Goal: Communication & Community: Participate in discussion

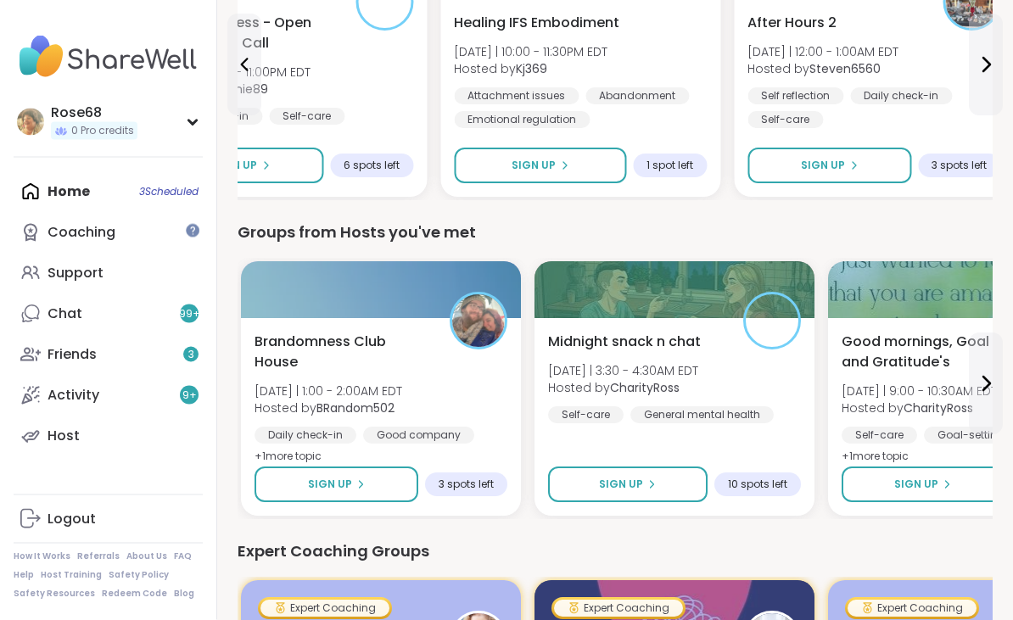
scroll to position [716, 0]
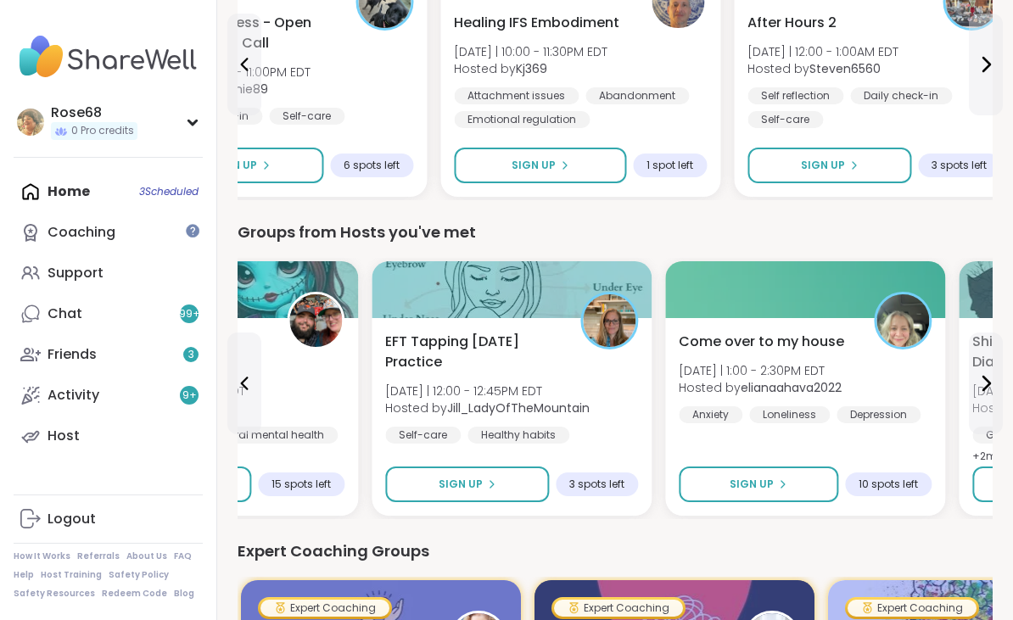
click at [468, 477] on span "Sign Up" at bounding box center [461, 484] width 44 height 15
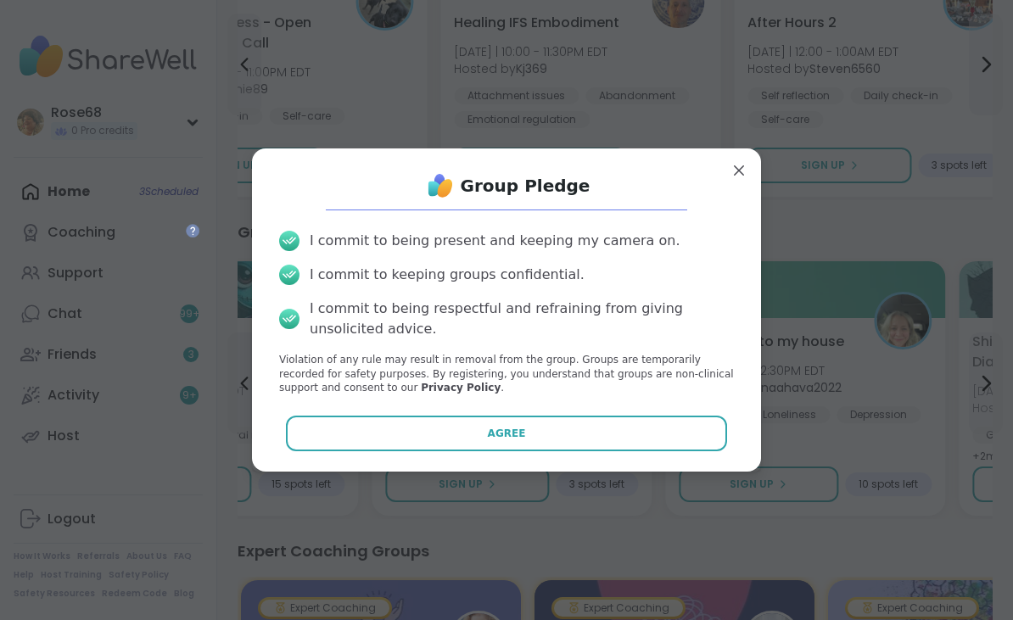
click at [485, 451] on button "Agree" at bounding box center [507, 434] width 442 height 36
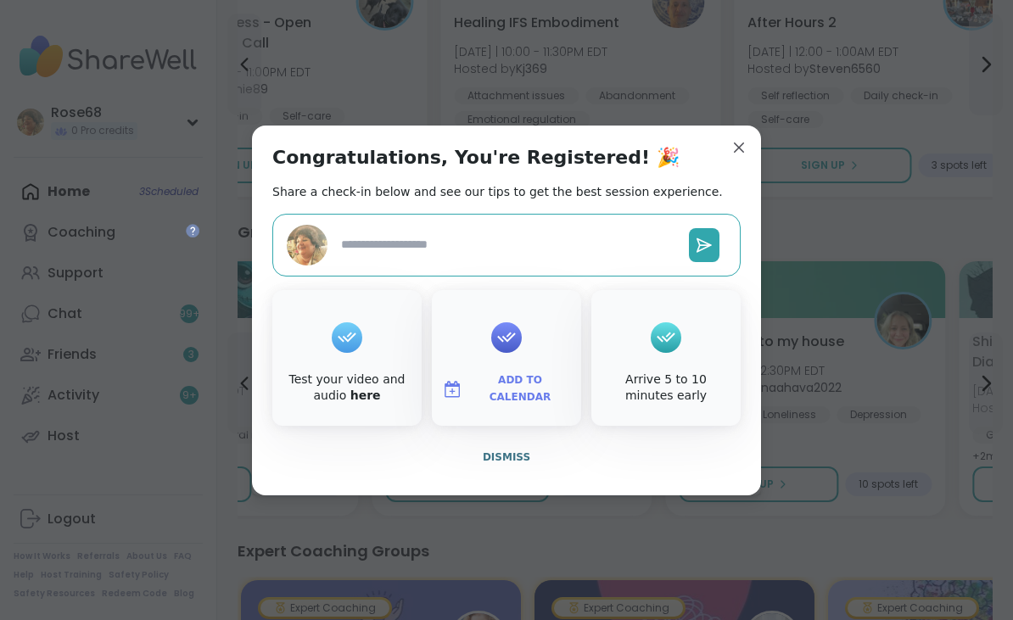
type textarea "*"
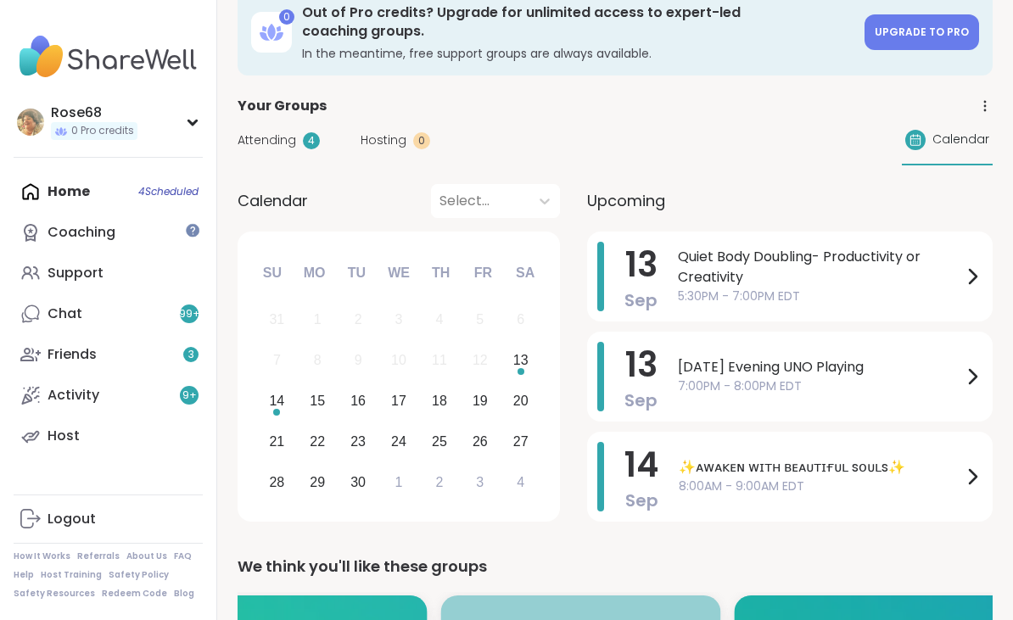
scroll to position [0, 0]
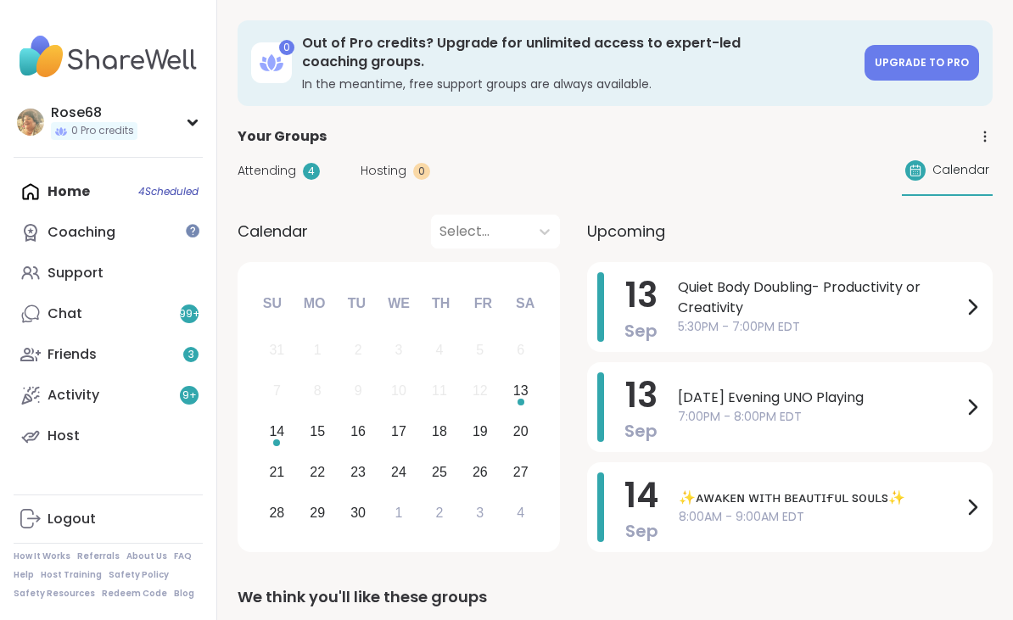
click at [723, 388] on span "[DATE] Evening UNO Playing" at bounding box center [820, 398] width 284 height 20
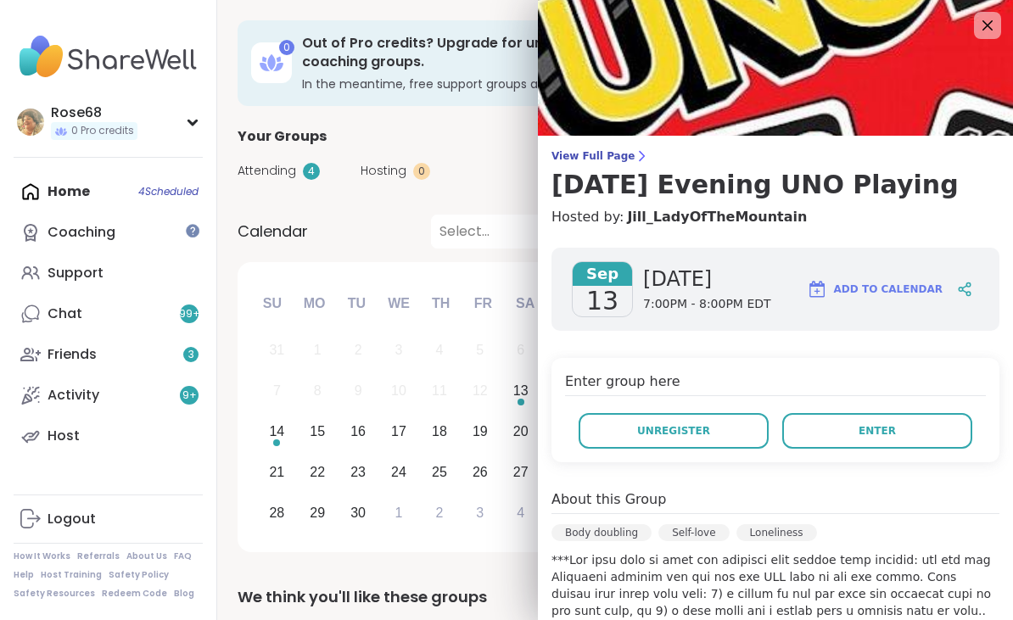
click at [870, 438] on span "Enter" at bounding box center [877, 430] width 37 height 15
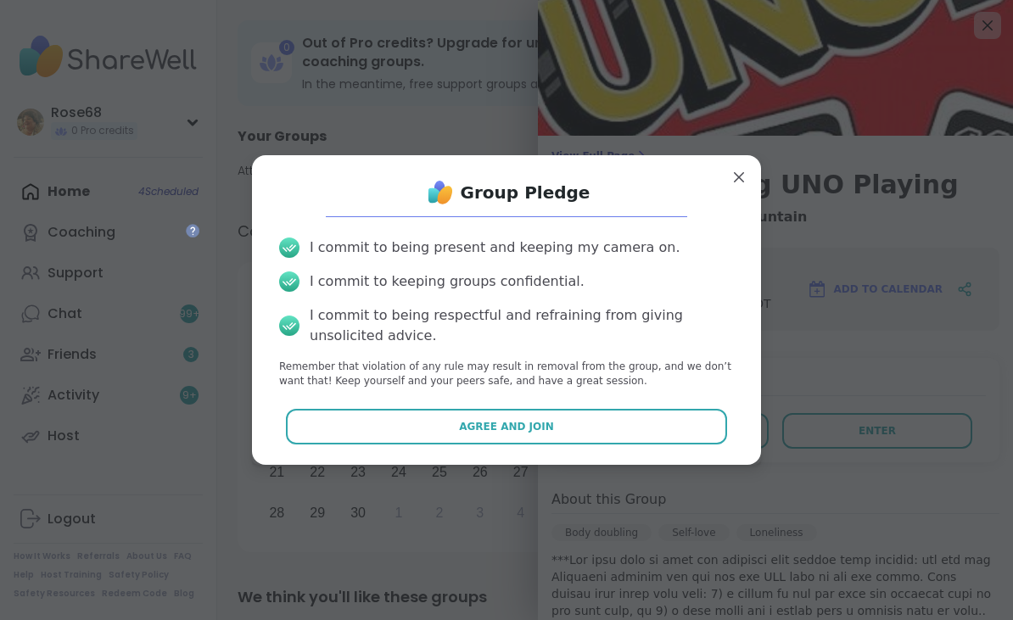
click at [485, 425] on span "Agree and Join" at bounding box center [506, 426] width 95 height 15
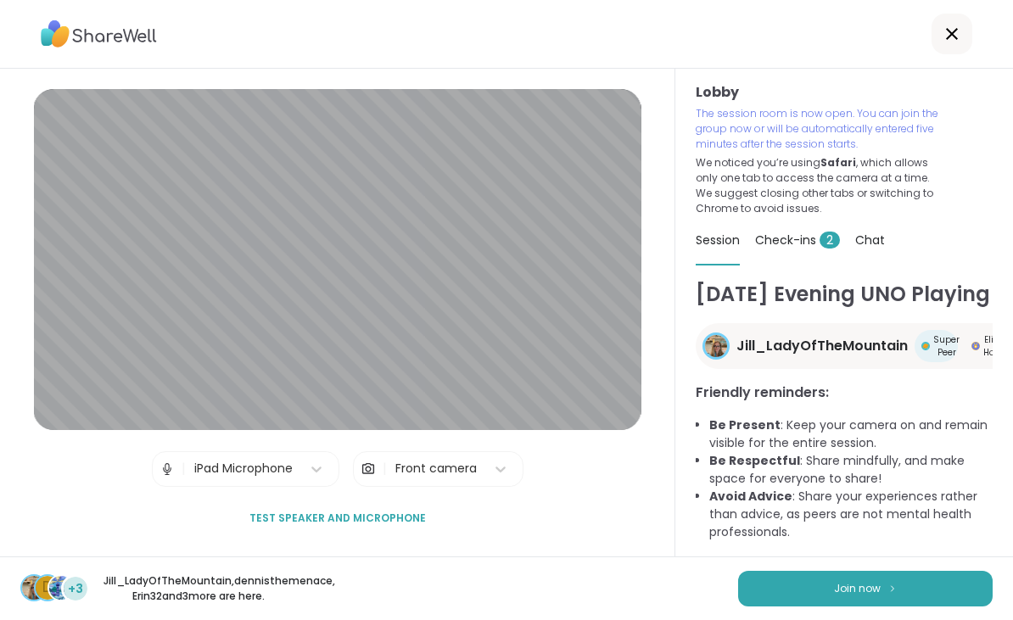
click at [847, 581] on span "Join now" at bounding box center [857, 588] width 47 height 15
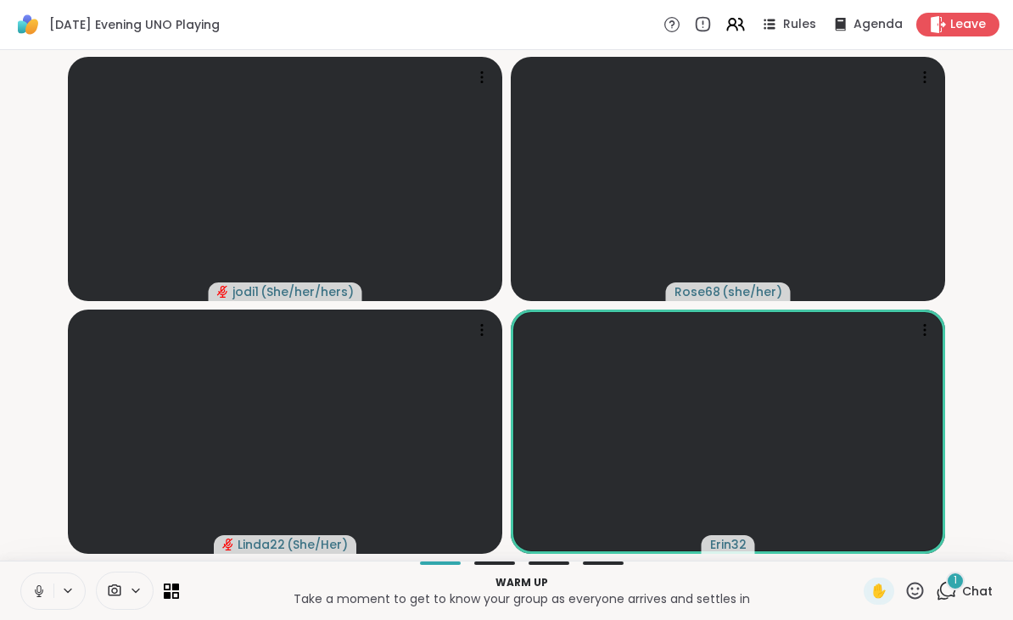
click at [42, 580] on button at bounding box center [37, 592] width 32 height 36
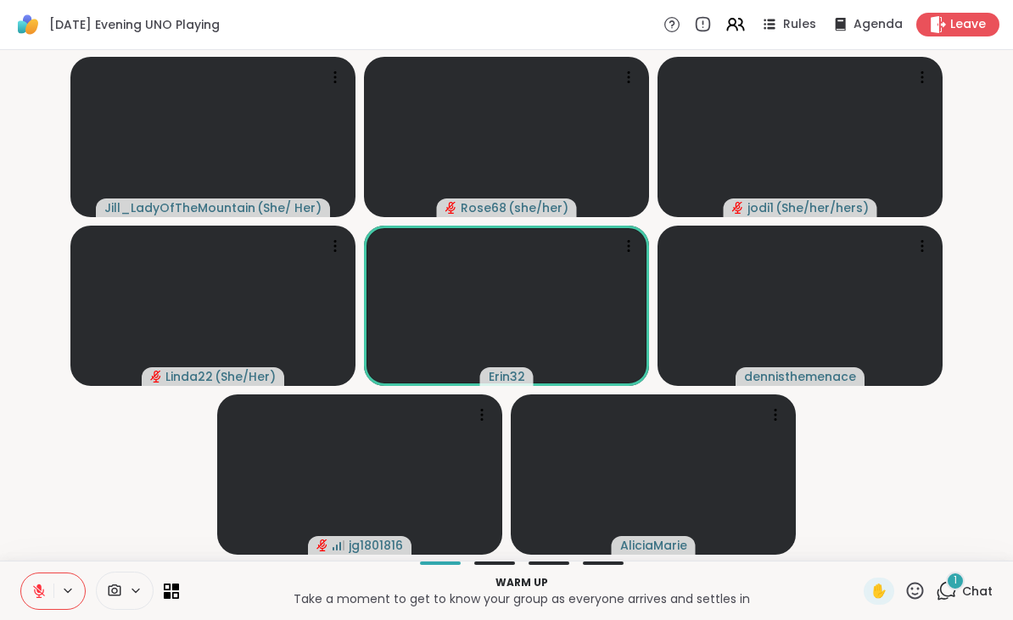
click at [48, 594] on button at bounding box center [37, 592] width 32 height 36
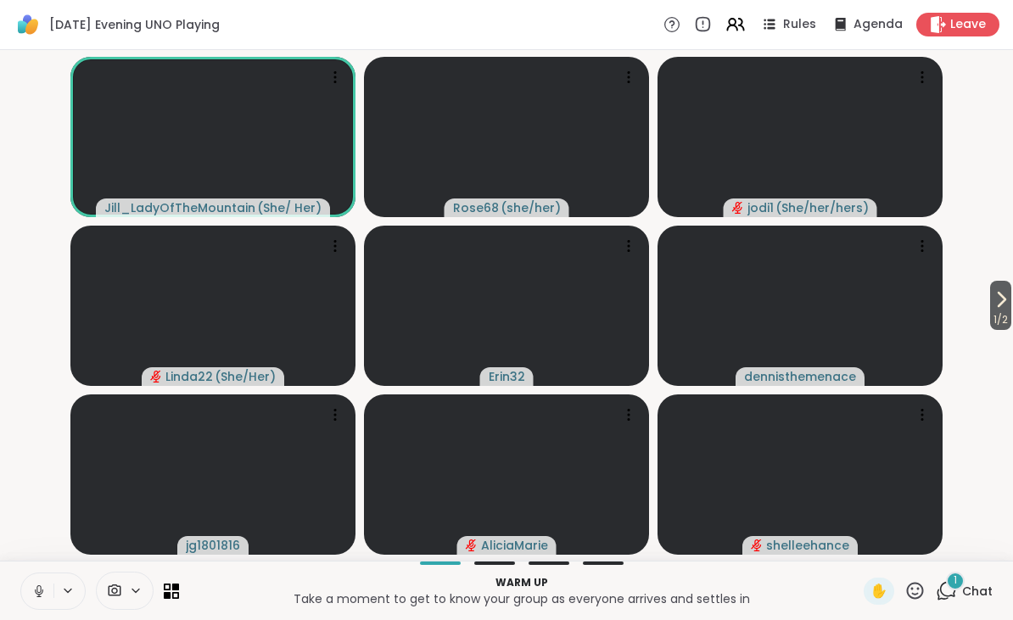
click at [994, 302] on icon at bounding box center [1001, 299] width 20 height 20
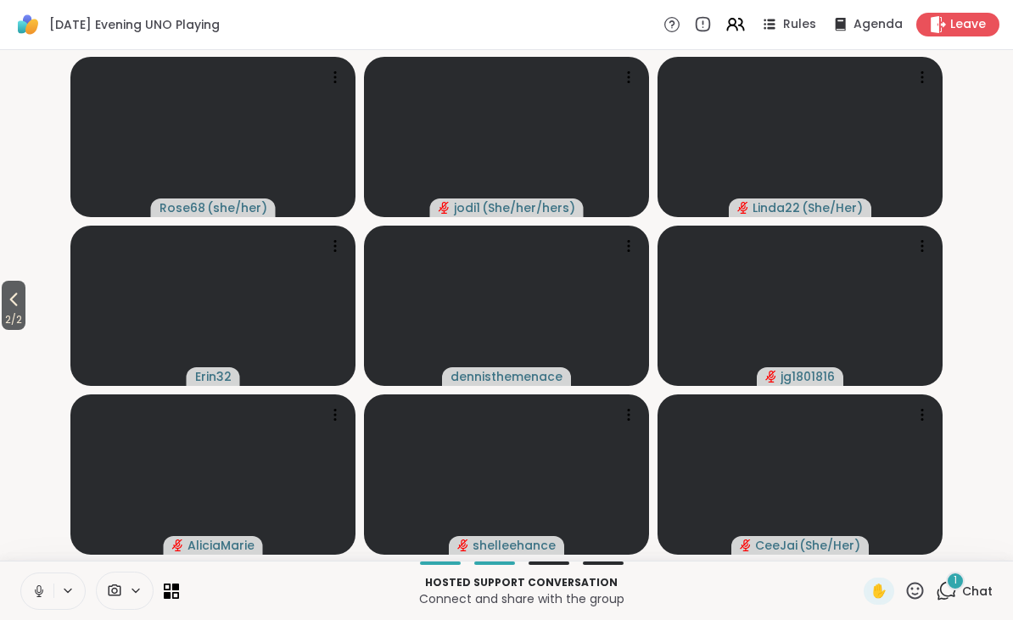
click at [22, 309] on icon at bounding box center [13, 299] width 20 height 20
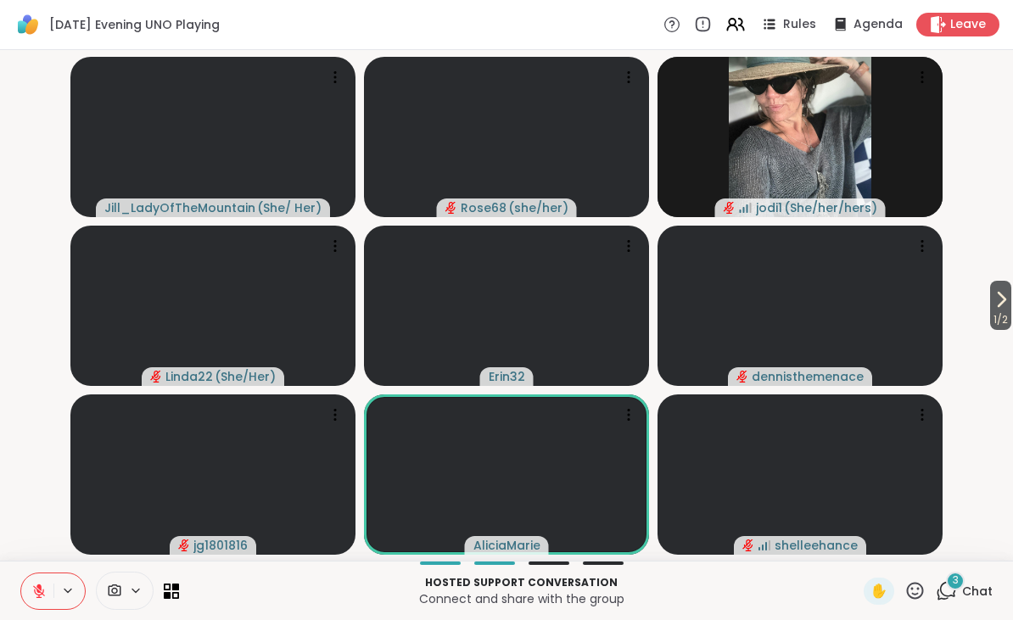
click at [50, 589] on button at bounding box center [37, 592] width 32 height 36
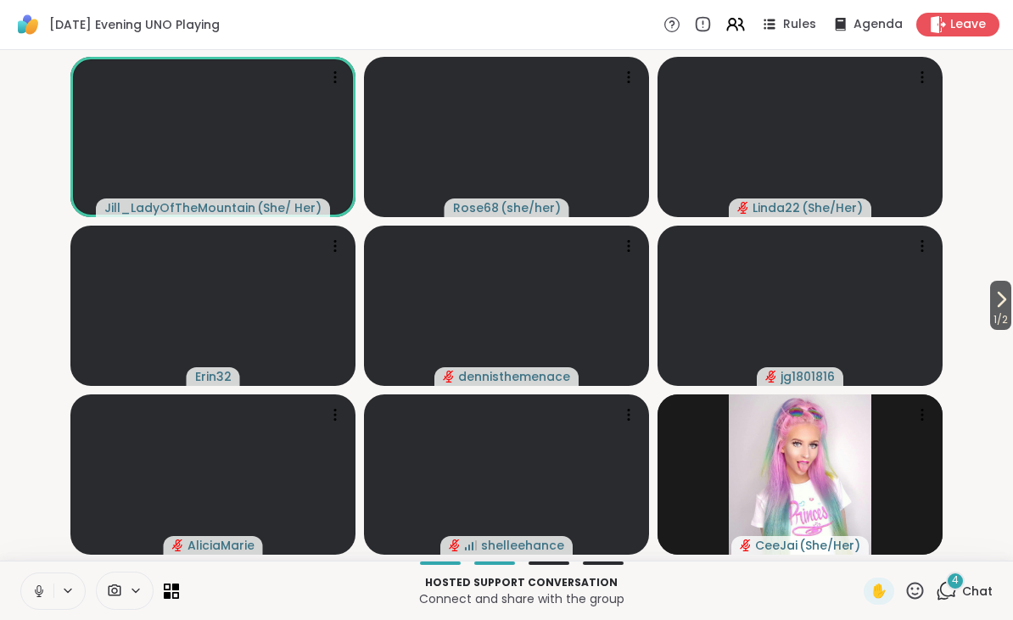
click at [959, 587] on span "4" at bounding box center [955, 581] width 7 height 14
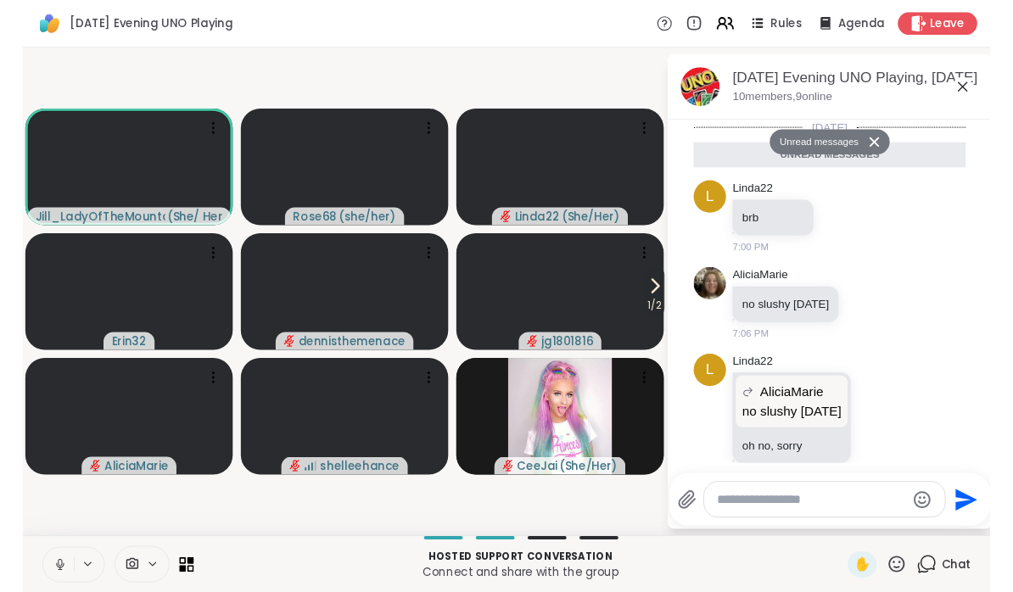
scroll to position [423, 0]
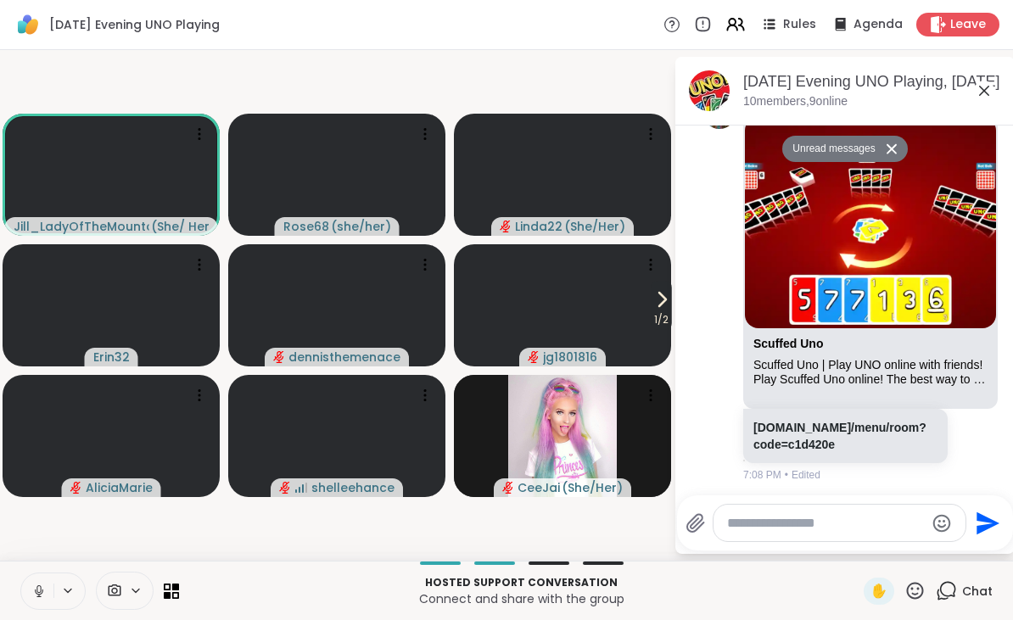
click at [815, 429] on link "[DOMAIN_NAME]/menu/room?code=c1d420e" at bounding box center [840, 436] width 173 height 31
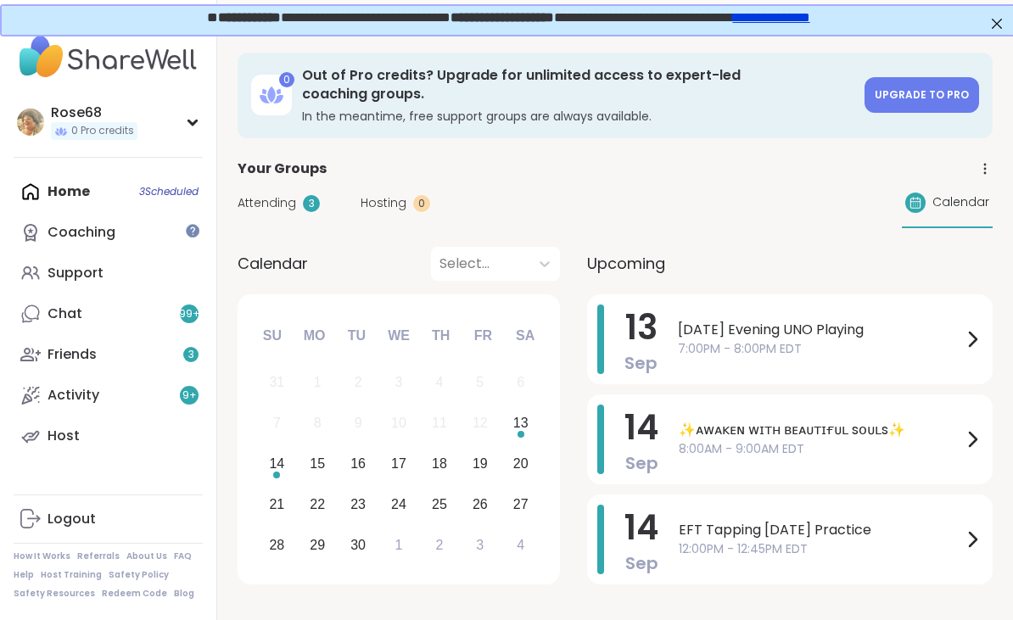
click at [701, 321] on span "[DATE] Evening UNO Playing" at bounding box center [820, 330] width 284 height 20
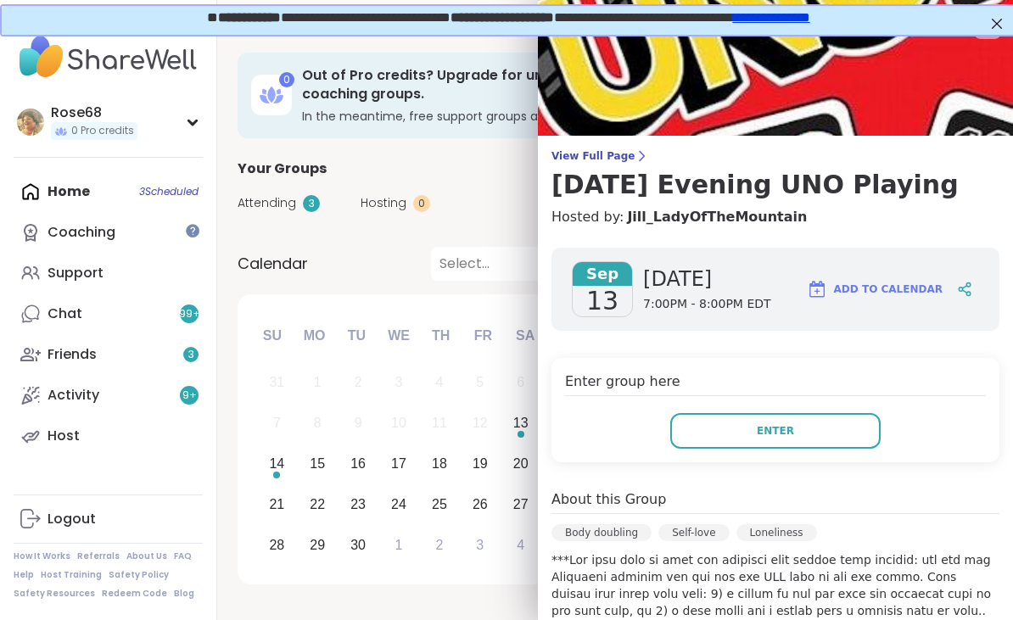
click at [733, 438] on button "Enter" at bounding box center [775, 431] width 210 height 36
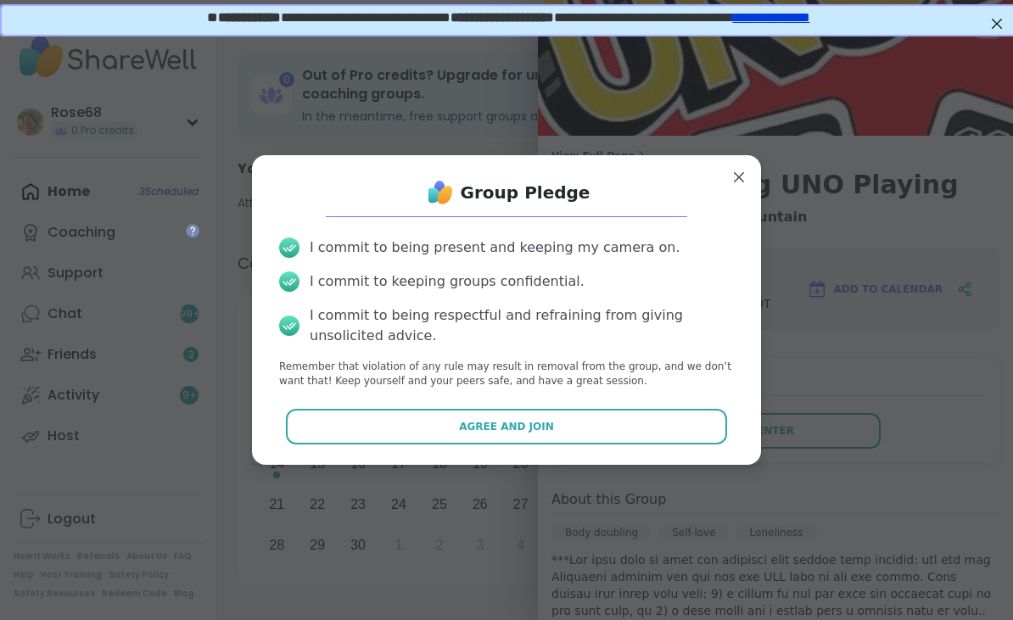
click at [620, 423] on button "Agree and Join" at bounding box center [507, 427] width 442 height 36
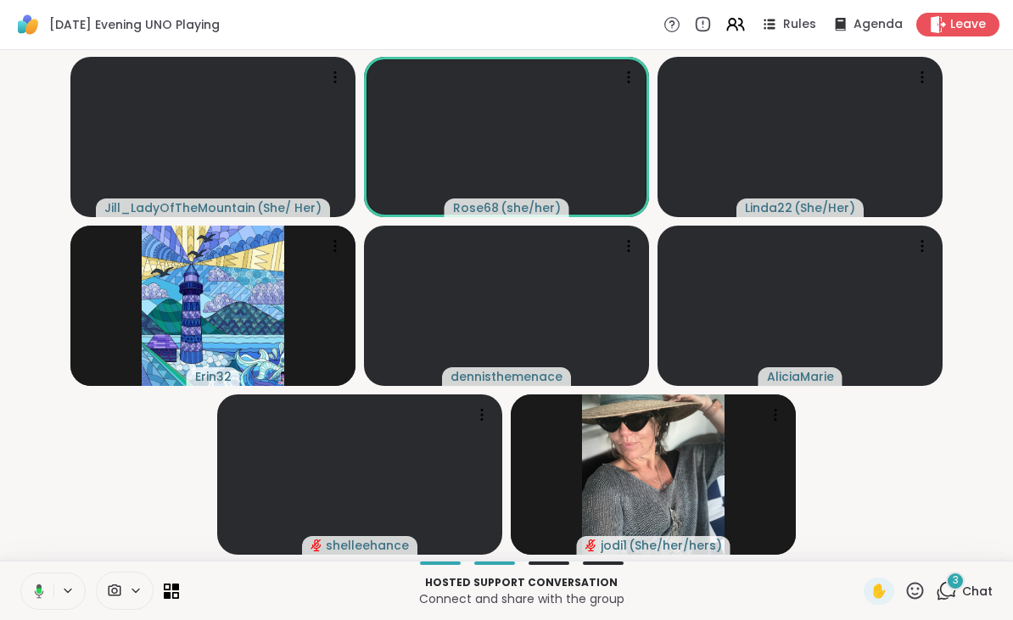
click at [951, 590] on icon at bounding box center [946, 590] width 21 height 21
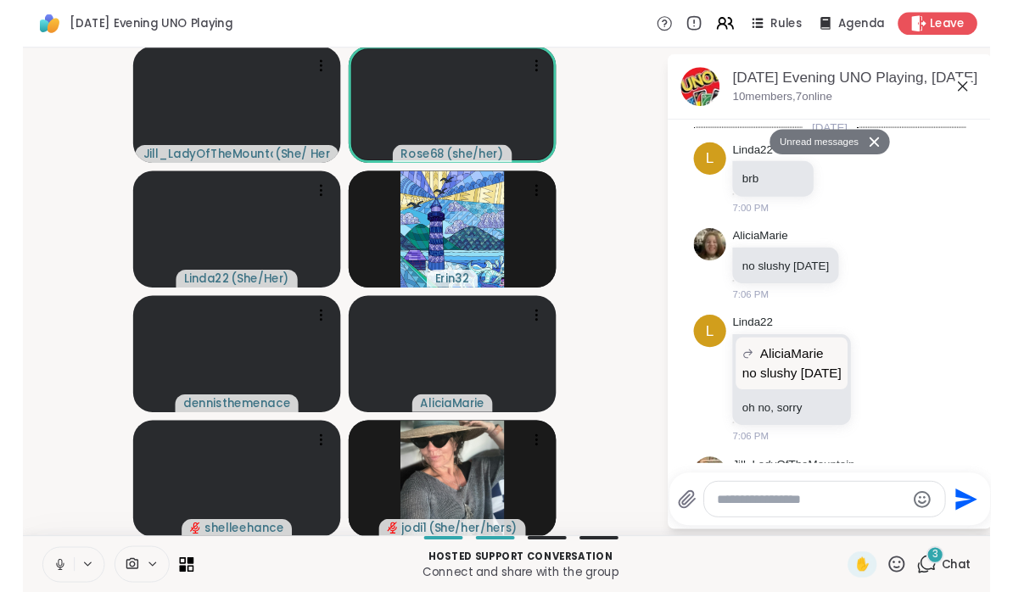
scroll to position [1253, 0]
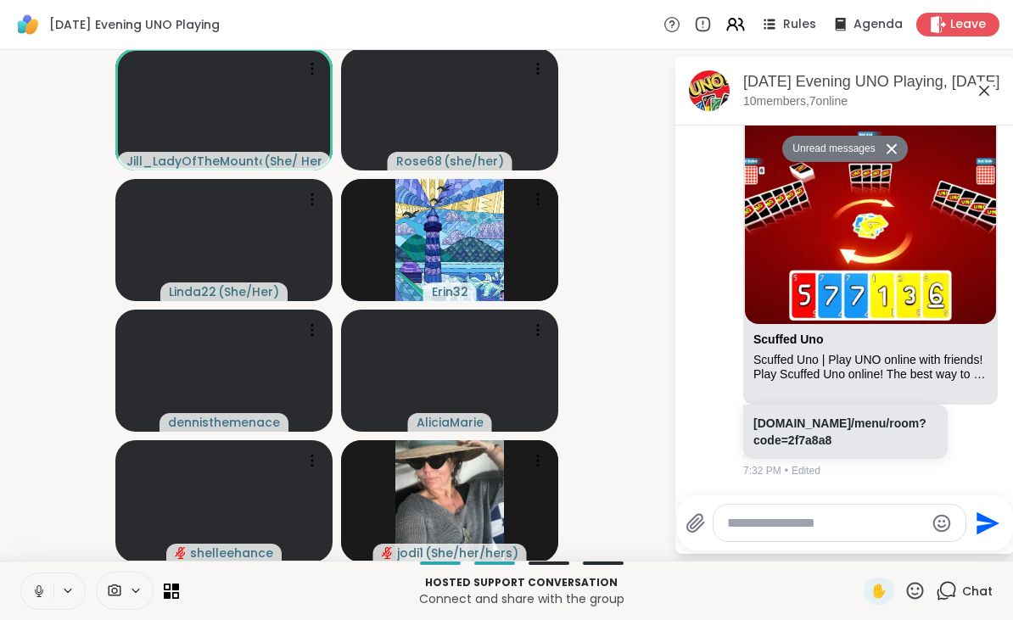
click at [814, 431] on link "[DOMAIN_NAME]/menu/room?code=2f7a8a8" at bounding box center [840, 432] width 173 height 31
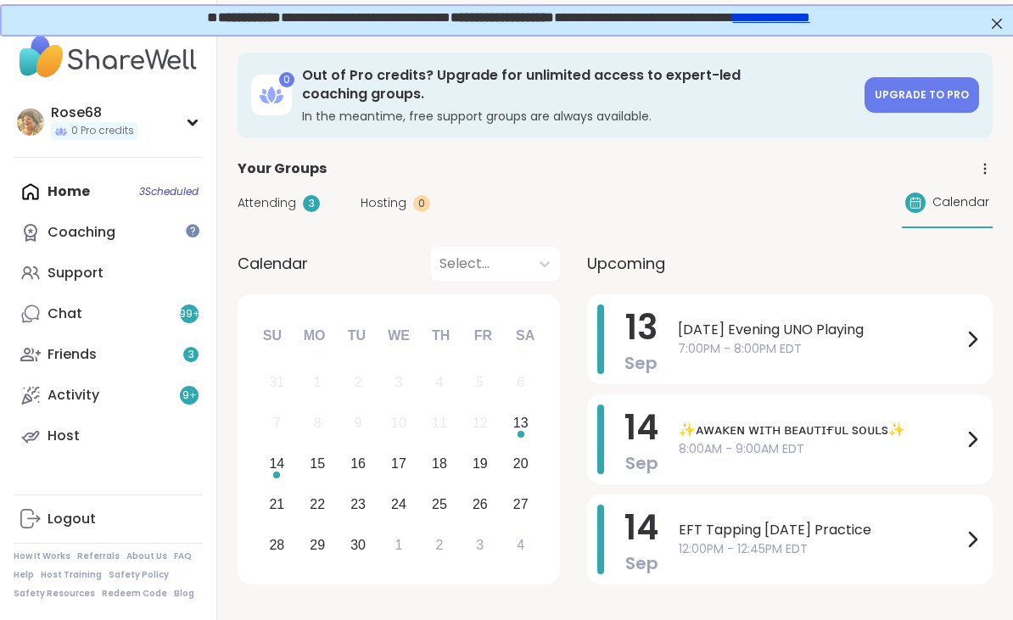
click at [697, 320] on span "[DATE] Evening UNO Playing" at bounding box center [820, 330] width 284 height 20
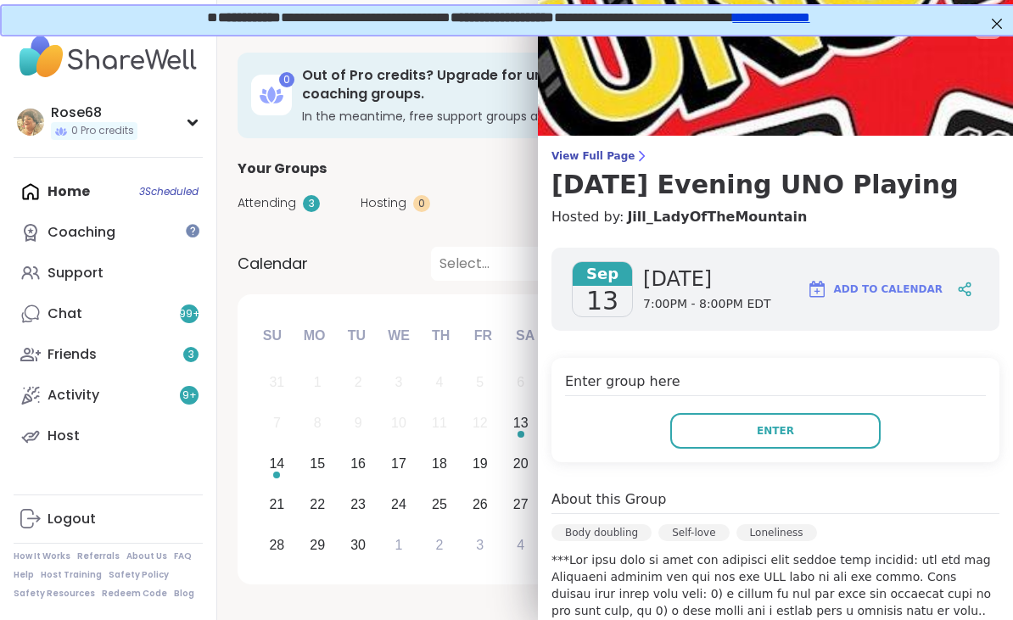
click at [715, 435] on button "Enter" at bounding box center [775, 431] width 210 height 36
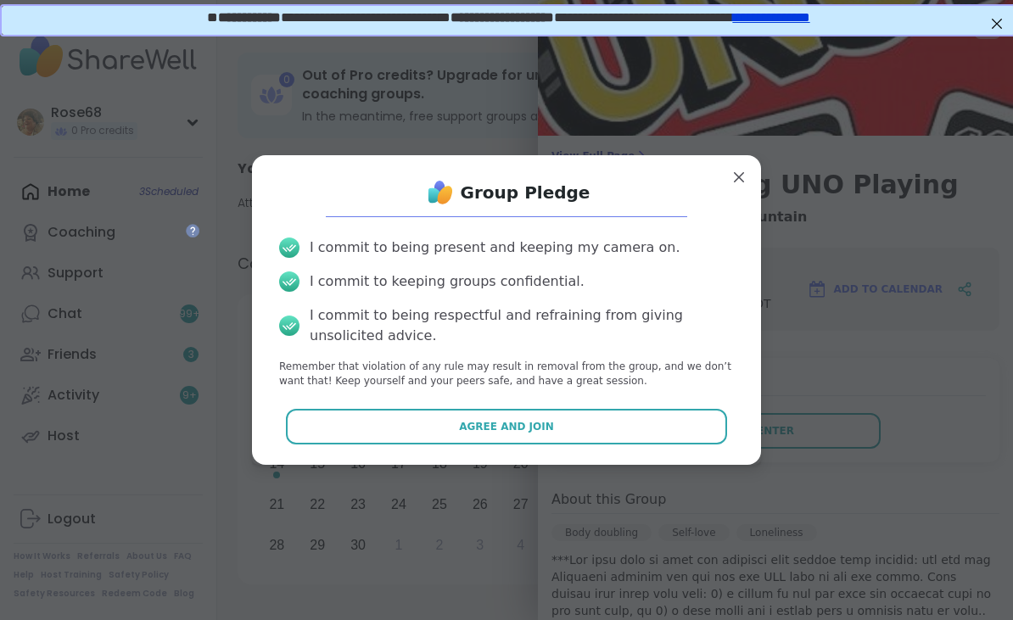
click at [613, 422] on button "Agree and Join" at bounding box center [507, 427] width 442 height 36
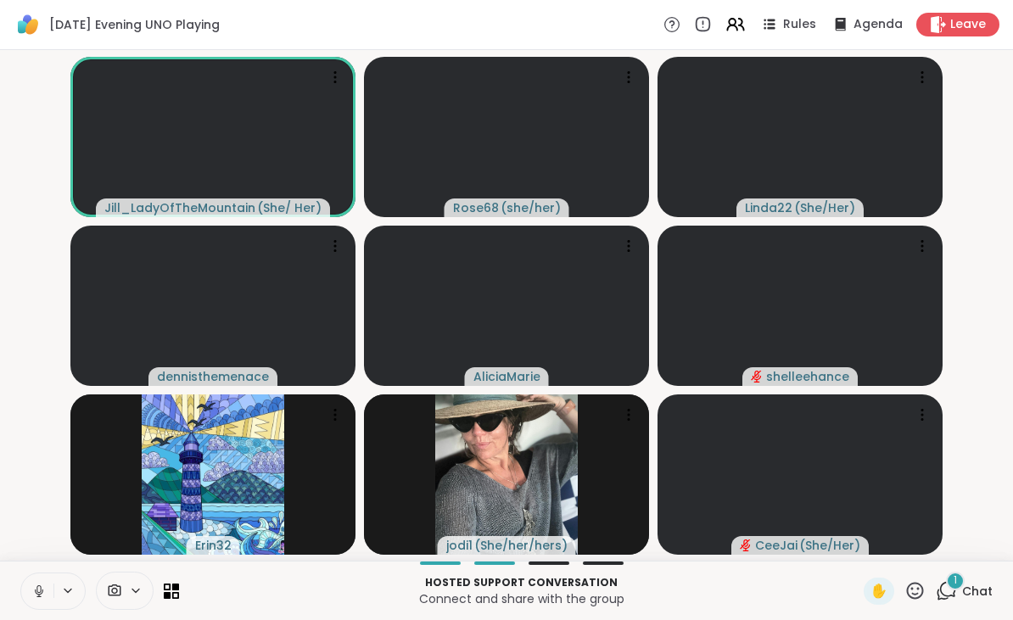
click at [952, 591] on icon at bounding box center [946, 590] width 21 height 21
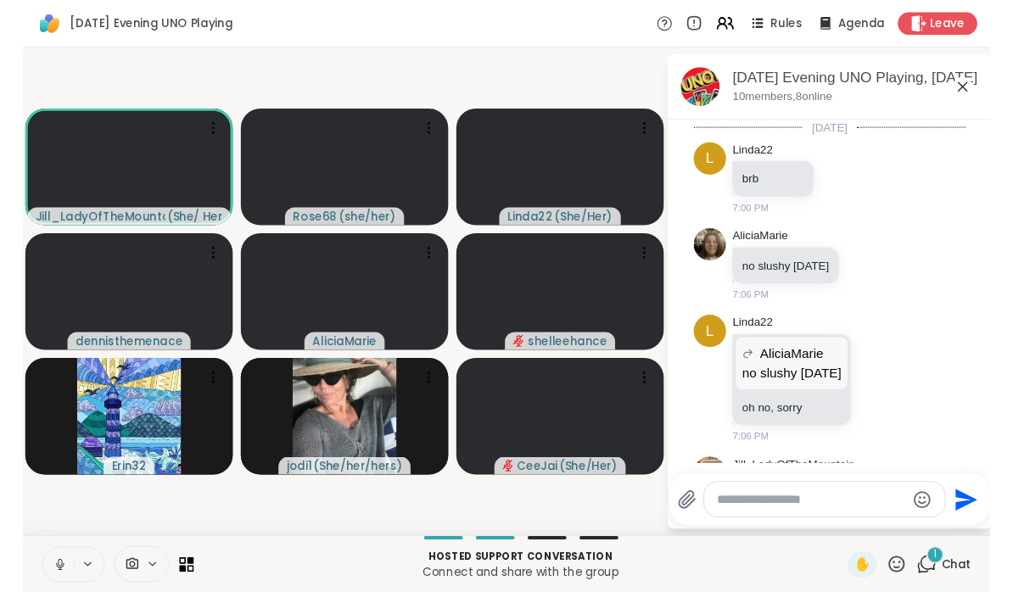
scroll to position [1652, 0]
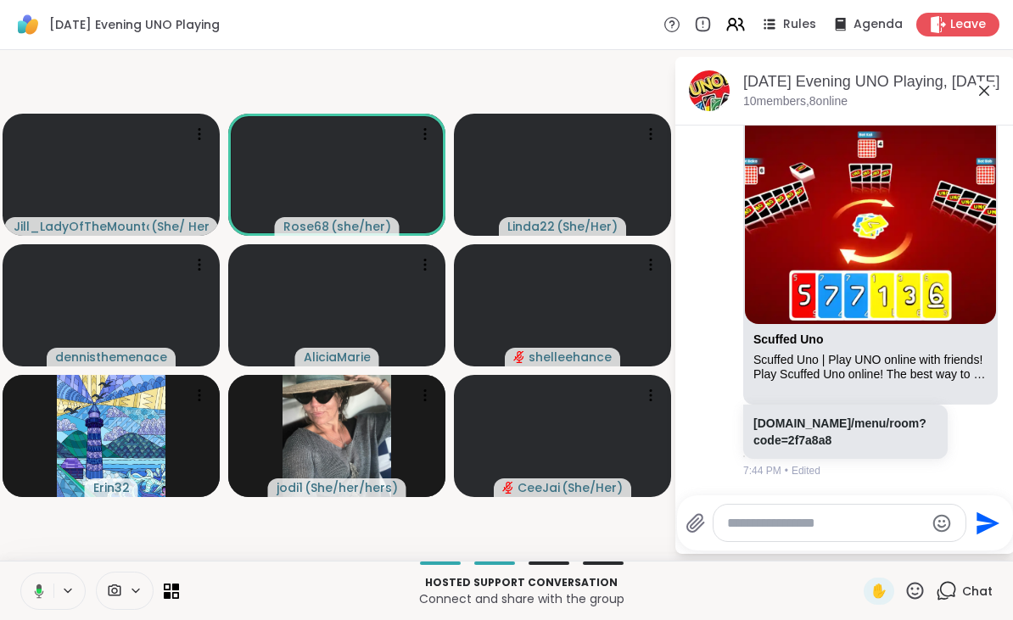
click at [817, 421] on link "[DOMAIN_NAME]/menu/room?code=2f7a8a8" at bounding box center [840, 432] width 173 height 31
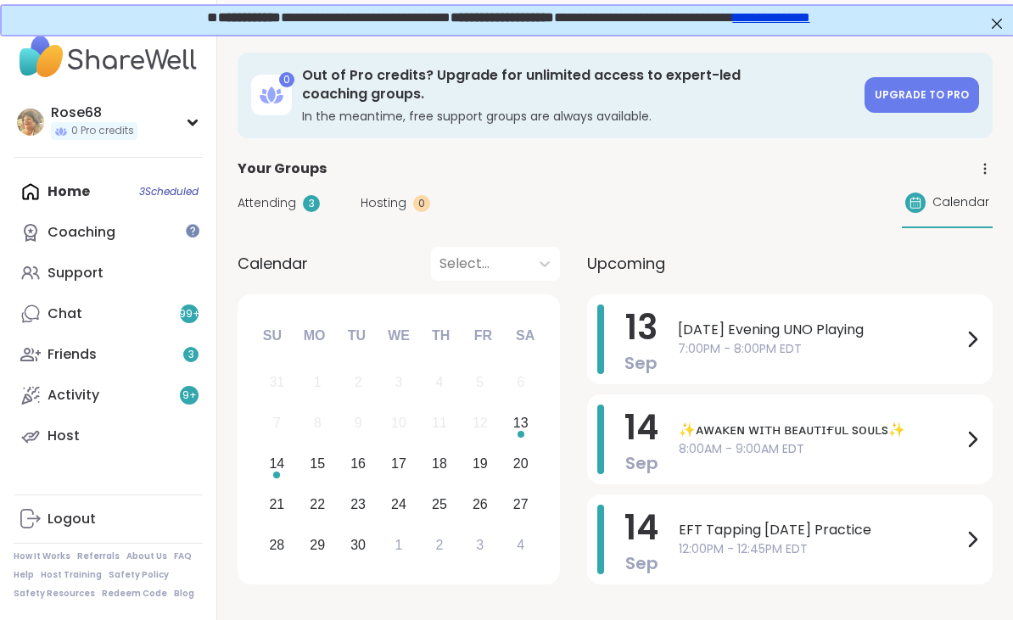
click at [703, 340] on span "7:00PM - 8:00PM EDT" at bounding box center [820, 349] width 284 height 18
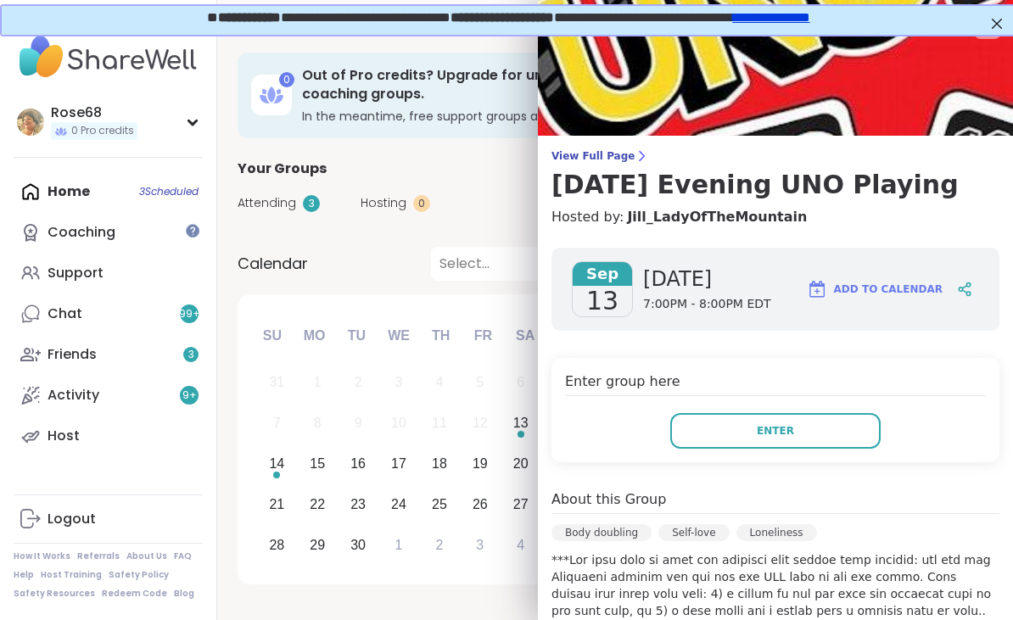
click at [716, 436] on button "Enter" at bounding box center [775, 431] width 210 height 36
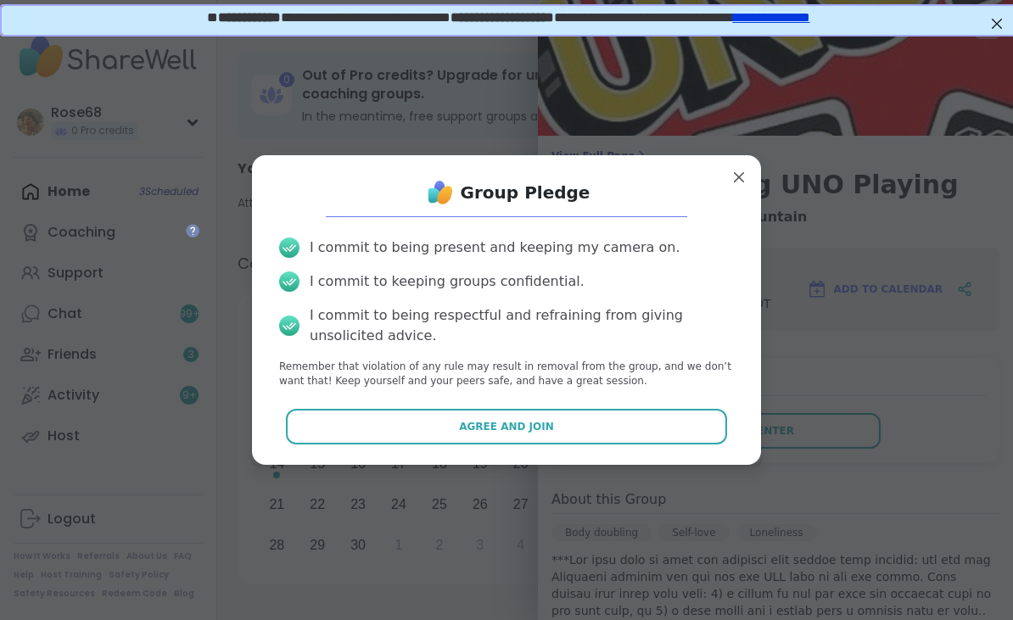
click at [637, 433] on button "Agree and Join" at bounding box center [507, 427] width 442 height 36
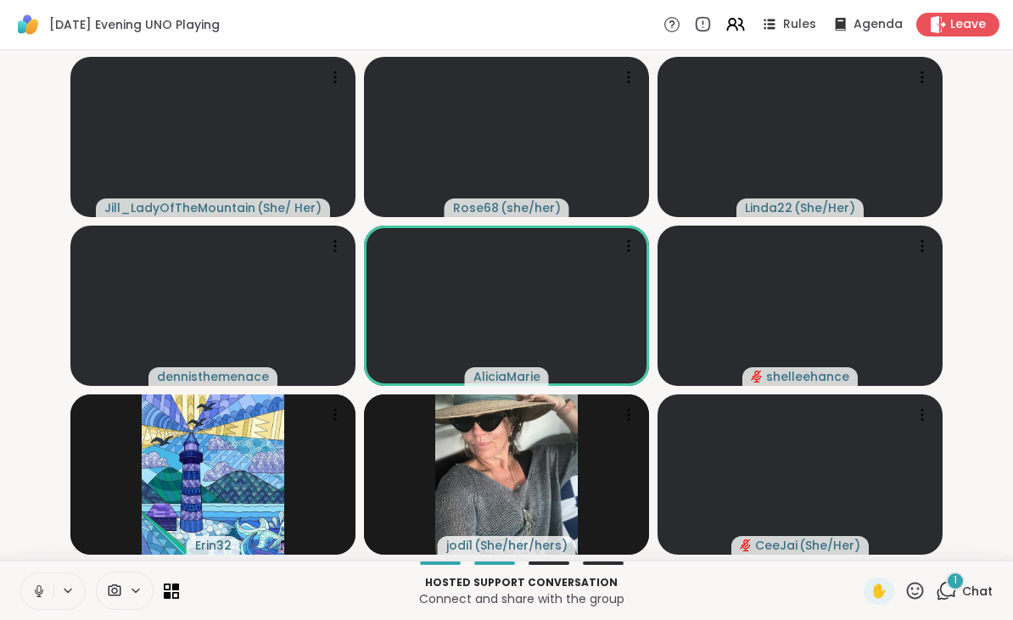
click at [949, 591] on icon at bounding box center [946, 590] width 21 height 21
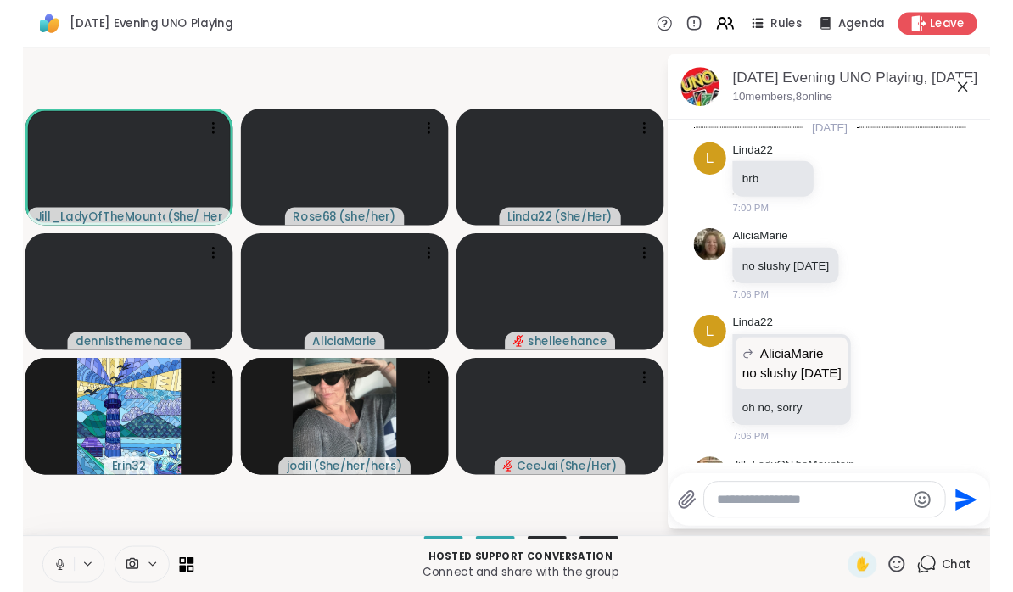
scroll to position [2051, 0]
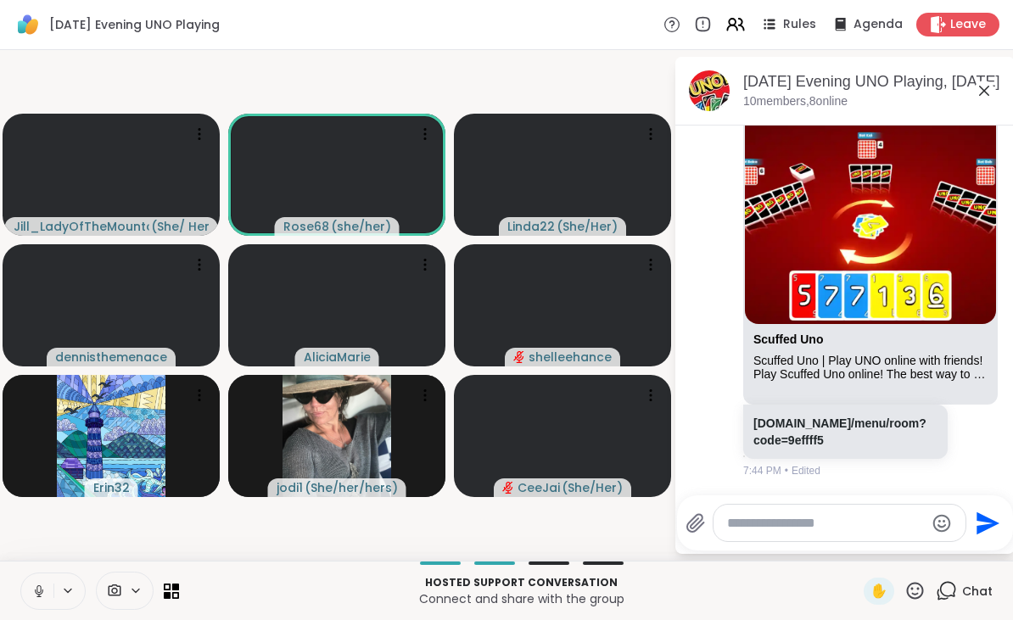
click at [816, 432] on link "scuffeduno.online/menu/room?code=9effff5" at bounding box center [840, 432] width 173 height 31
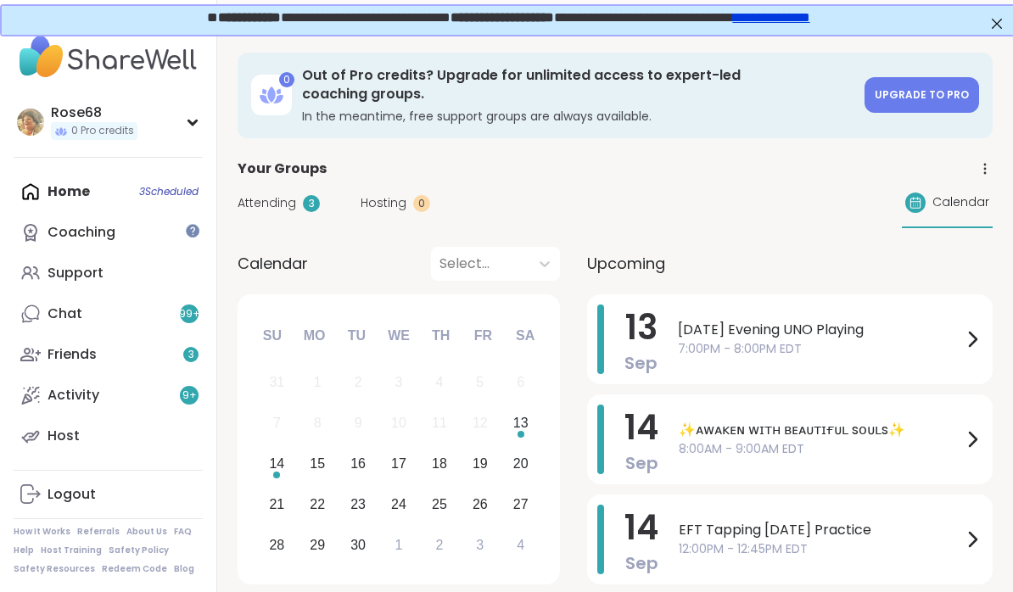
click at [709, 320] on span "[DATE] Evening UNO Playing" at bounding box center [820, 330] width 284 height 20
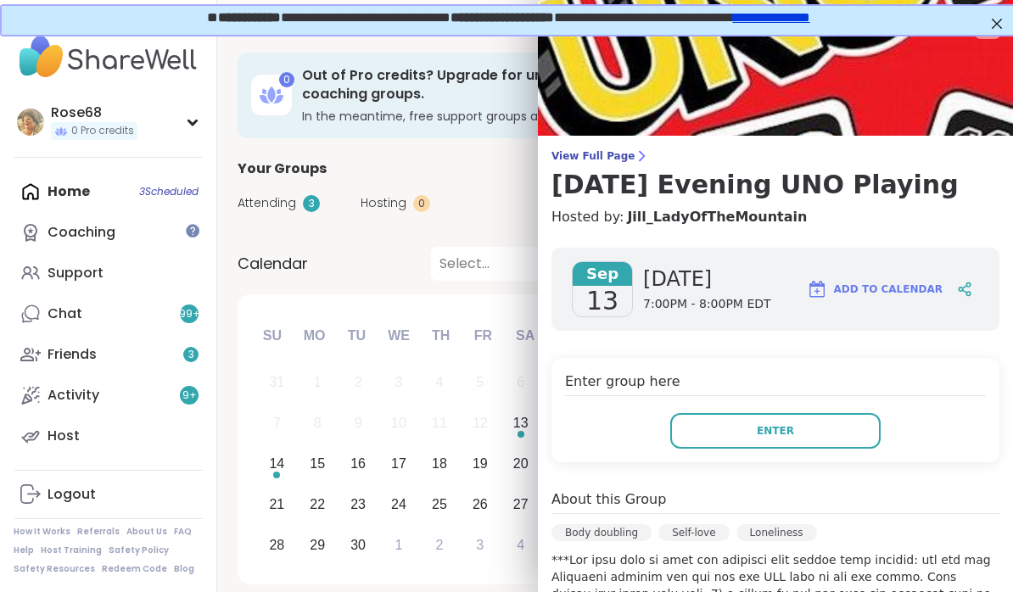
click at [716, 444] on button "Enter" at bounding box center [775, 431] width 210 height 36
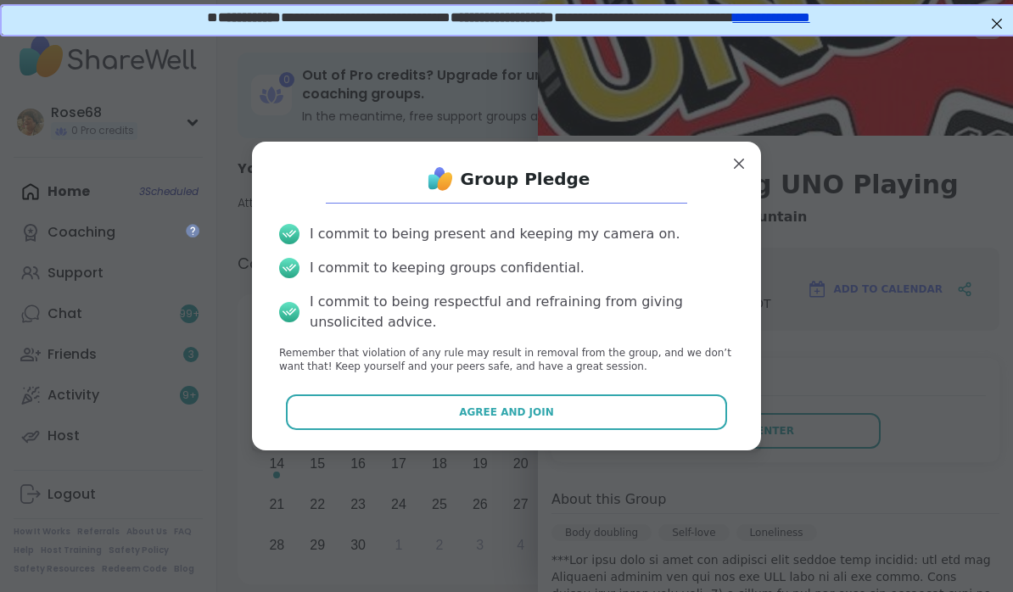
click at [571, 416] on button "Agree and Join" at bounding box center [507, 413] width 442 height 36
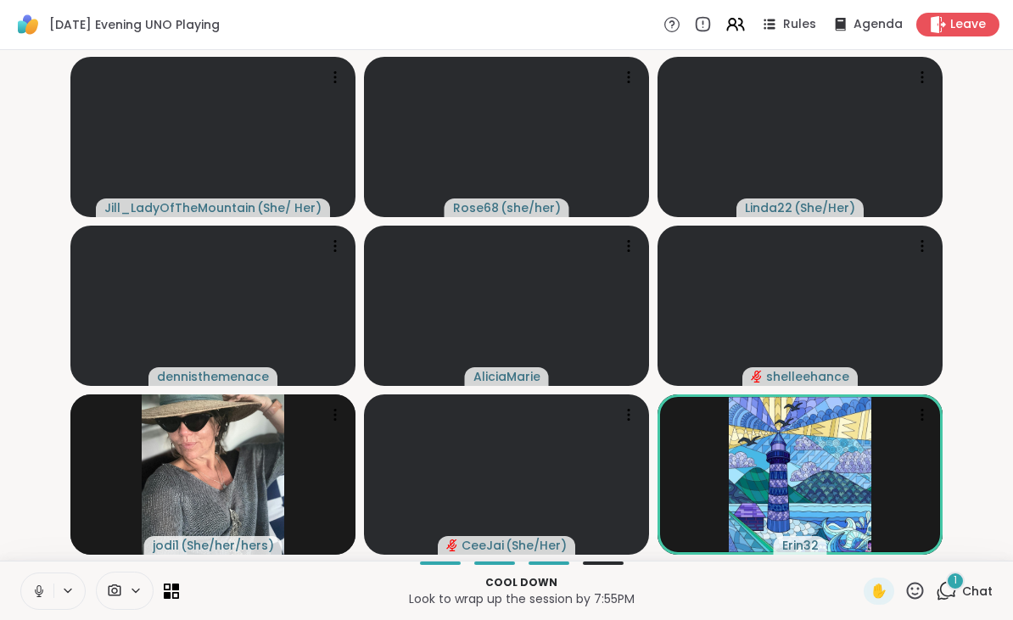
click at [953, 591] on icon at bounding box center [948, 589] width 16 height 15
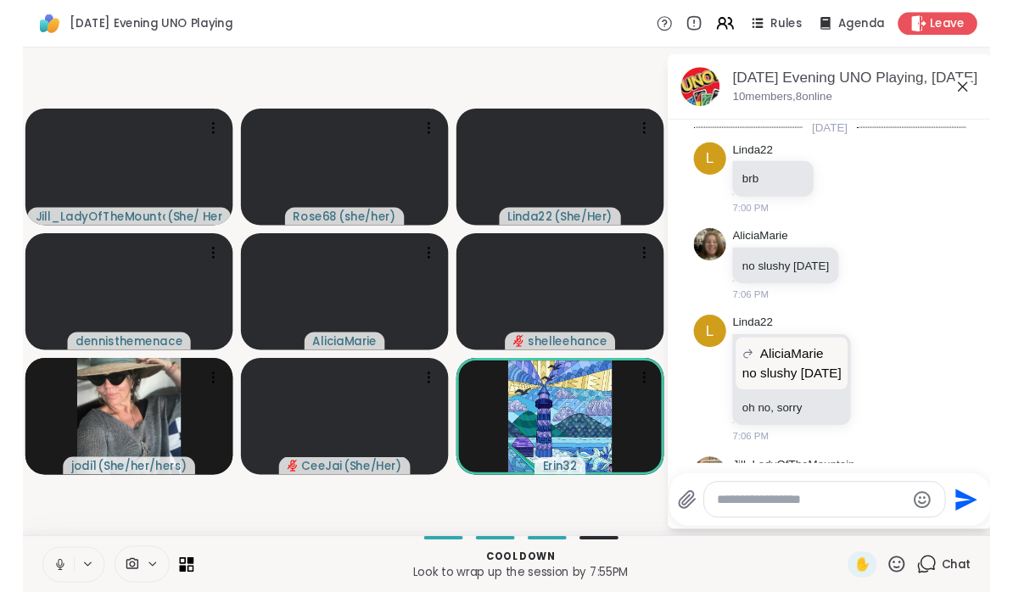
scroll to position [2450, 0]
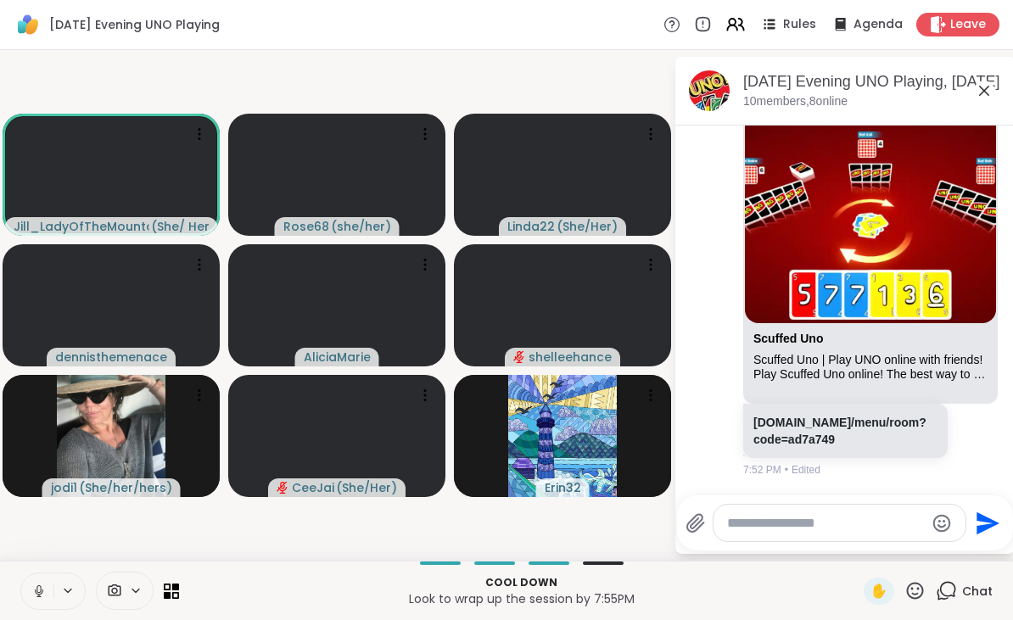
click at [829, 430] on link "[DOMAIN_NAME]/menu/room?code=ad7a749" at bounding box center [840, 431] width 173 height 31
